Goal: Use online tool/utility

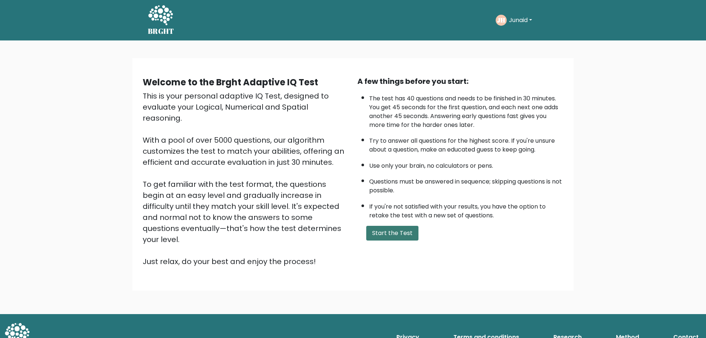
click at [394, 236] on button "Start the Test" at bounding box center [392, 233] width 52 height 15
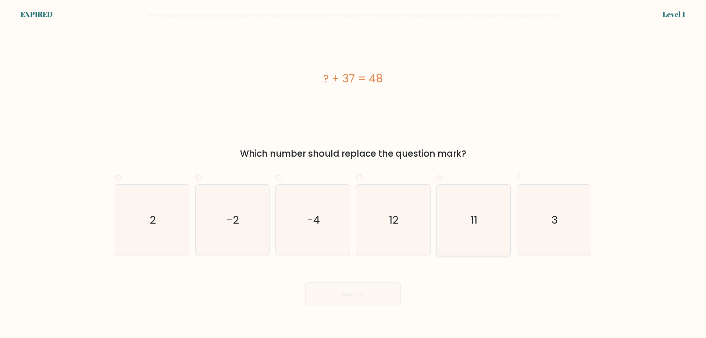
click at [481, 220] on icon "11" at bounding box center [473, 220] width 71 height 71
click at [353, 174] on input "e. 11" at bounding box center [353, 171] width 0 height 5
radio input "true"
click at [385, 294] on div "Next" at bounding box center [352, 285] width 485 height 41
